Goal: Book appointment/travel/reservation

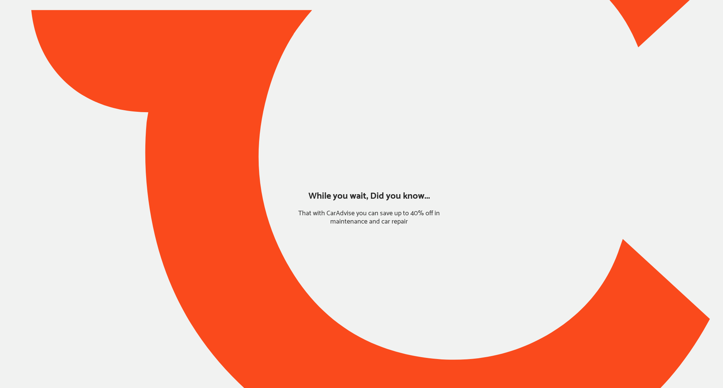
type input "*****"
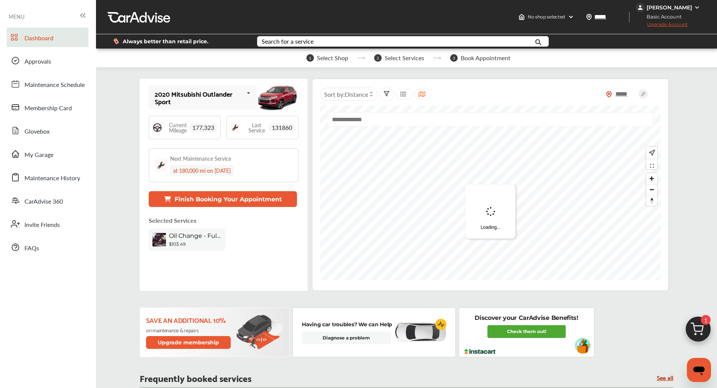
click at [52, 165] on div "Dashboard Approvals Maintenance Schedule Membership Card Glovebox My Garage Mai…" at bounding box center [48, 142] width 89 height 230
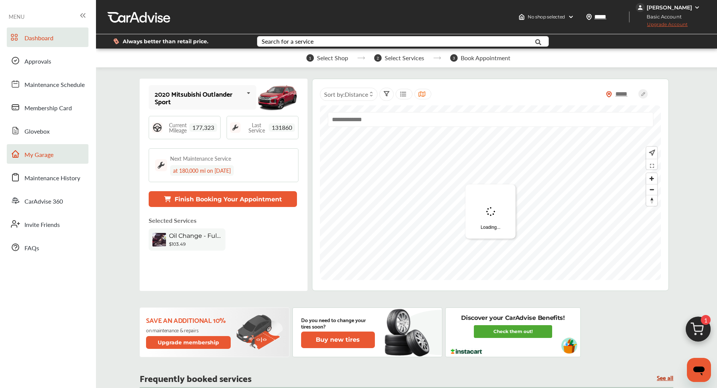
click at [54, 157] on link "My Garage" at bounding box center [48, 154] width 82 height 20
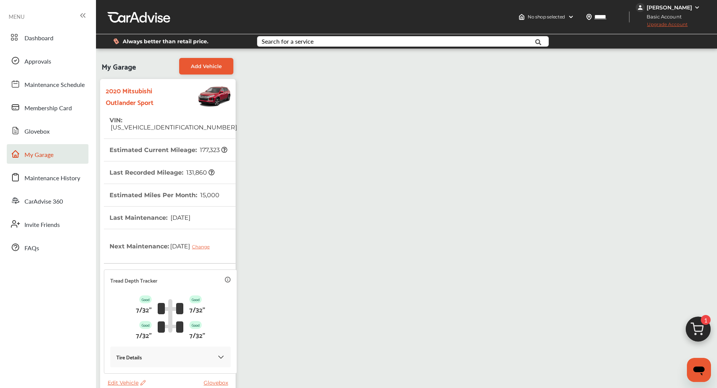
click at [700, 320] on img at bounding box center [699, 331] width 36 height 36
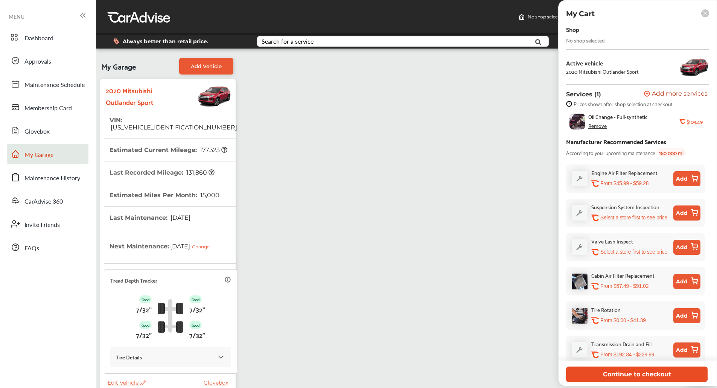
click at [644, 376] on button "Continue to checkout" at bounding box center [637, 374] width 142 height 15
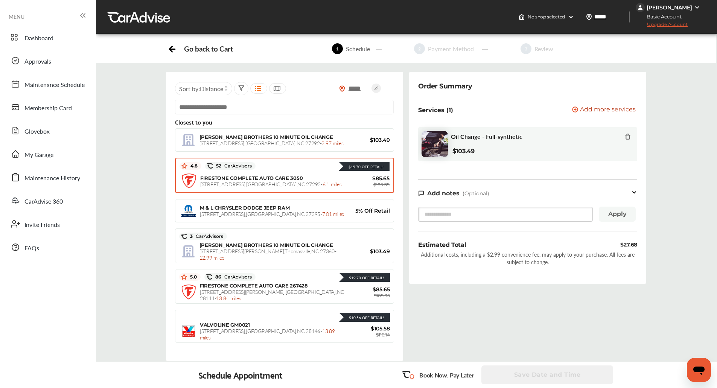
click at [273, 179] on span "FIRESTONE COMPLETE AUTO CARE 3050" at bounding box center [251, 178] width 102 height 6
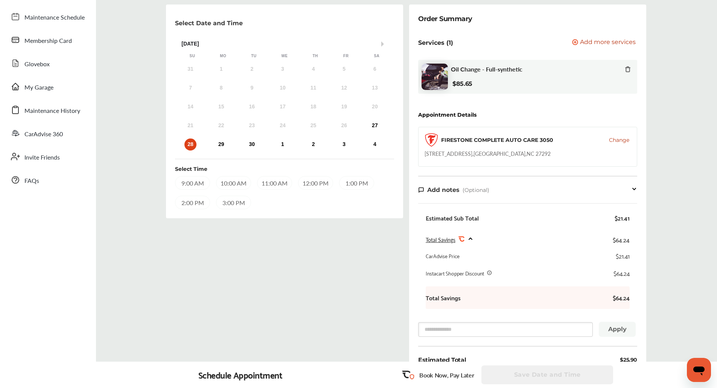
scroll to position [67, 0]
click at [223, 147] on div "29" at bounding box center [221, 145] width 12 height 12
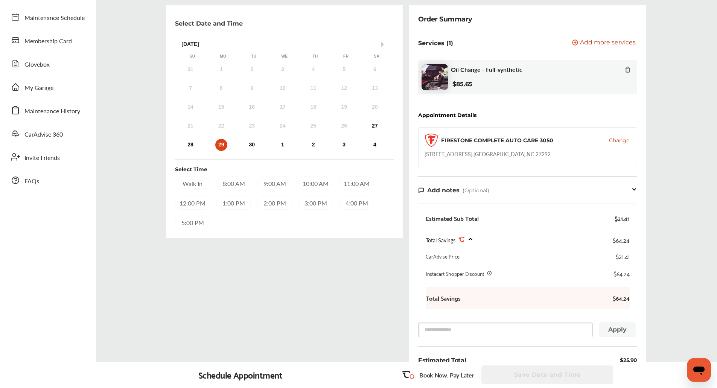
click at [324, 183] on div "10:00 AM" at bounding box center [315, 184] width 35 height 14
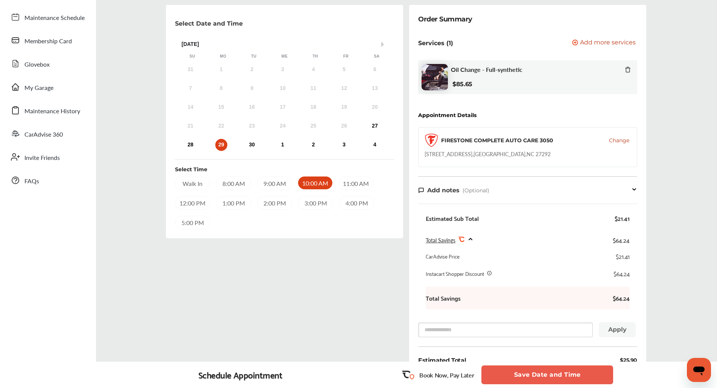
click at [356, 185] on div "11:00 AM" at bounding box center [356, 184] width 35 height 14
click at [537, 374] on button "Save Date and Time" at bounding box center [548, 375] width 132 height 19
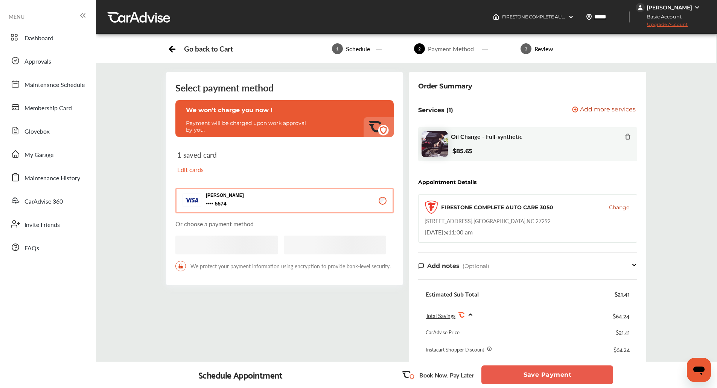
click at [537, 374] on button "Save Payment" at bounding box center [548, 375] width 132 height 19
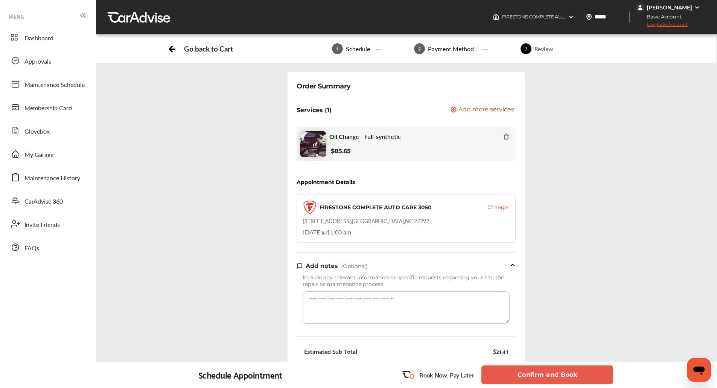
click at [537, 374] on button "Confirm and Book" at bounding box center [548, 375] width 132 height 19
